Goal: Check status: Check status

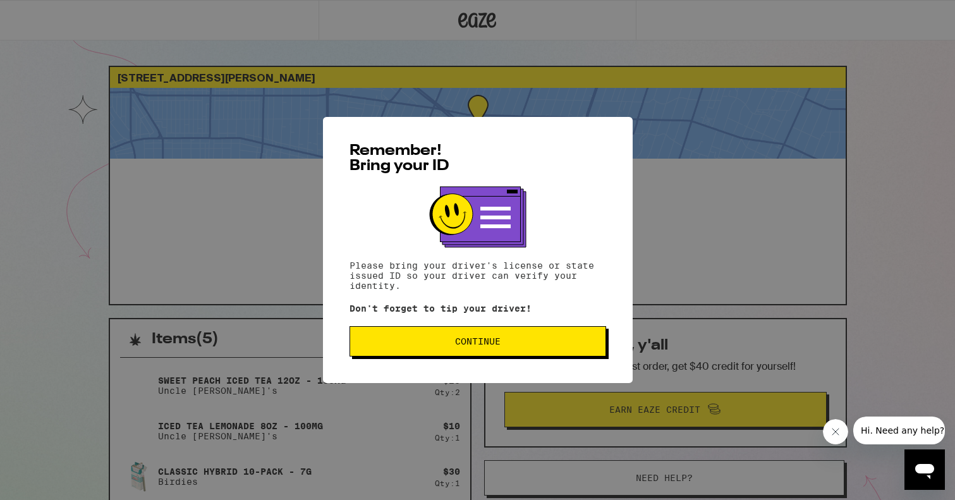
click at [397, 346] on span "Continue" at bounding box center [477, 341] width 235 height 9
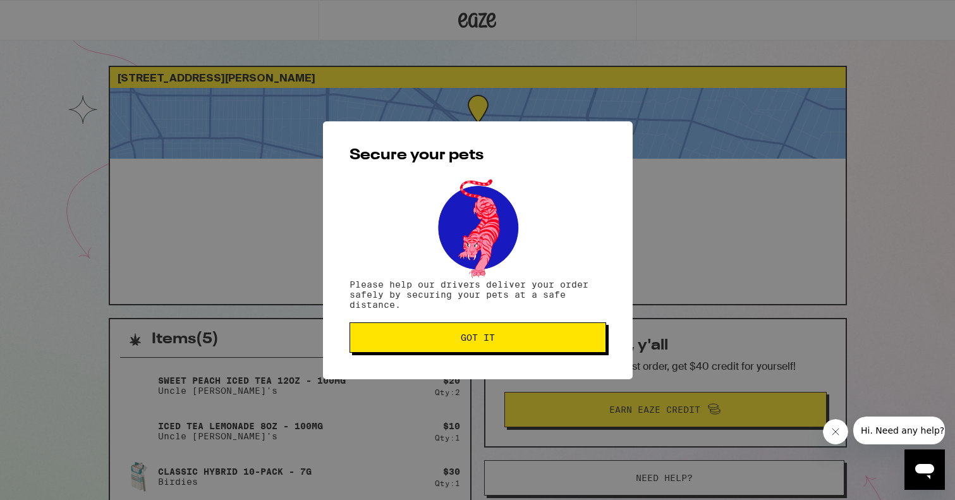
click at [396, 346] on button "Got it" at bounding box center [478, 337] width 257 height 30
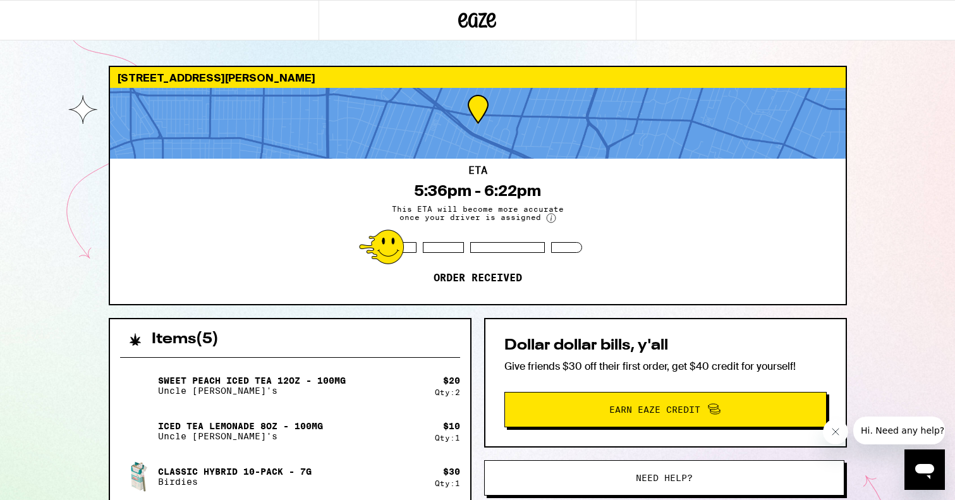
click at [490, 220] on span "This ETA will become more accurate once your driver is assigned" at bounding box center [478, 214] width 190 height 18
click at [550, 216] on circle at bounding box center [551, 218] width 9 height 9
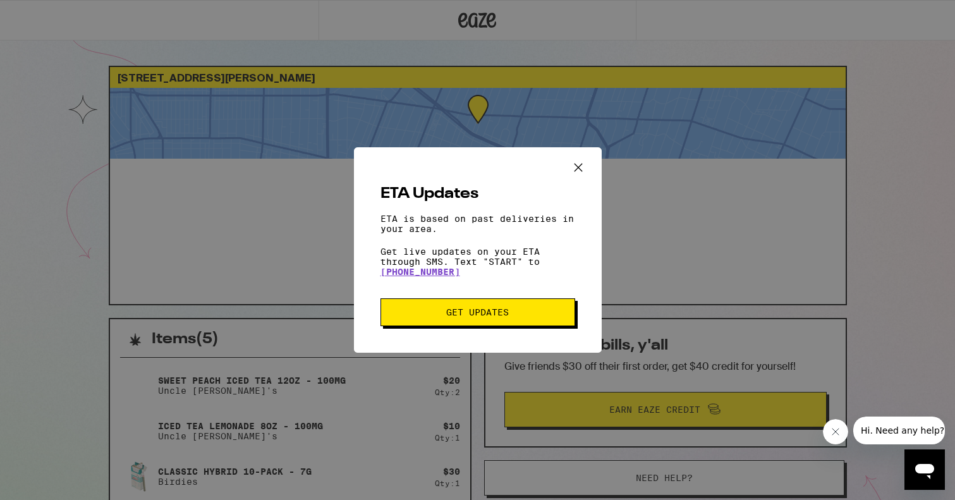
click at [580, 168] on icon "Close ETA information modal" at bounding box center [578, 167] width 19 height 19
